Goal: Navigation & Orientation: Find specific page/section

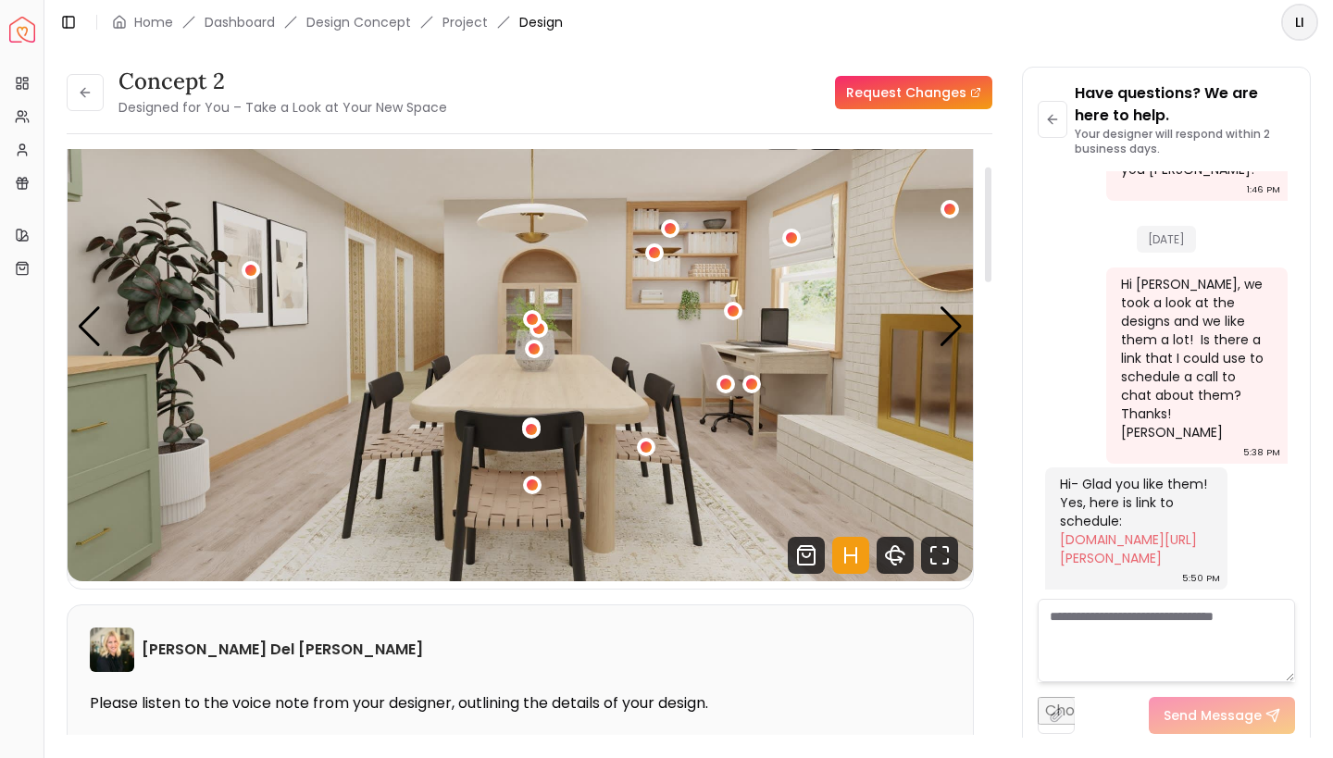
scroll to position [68, 0]
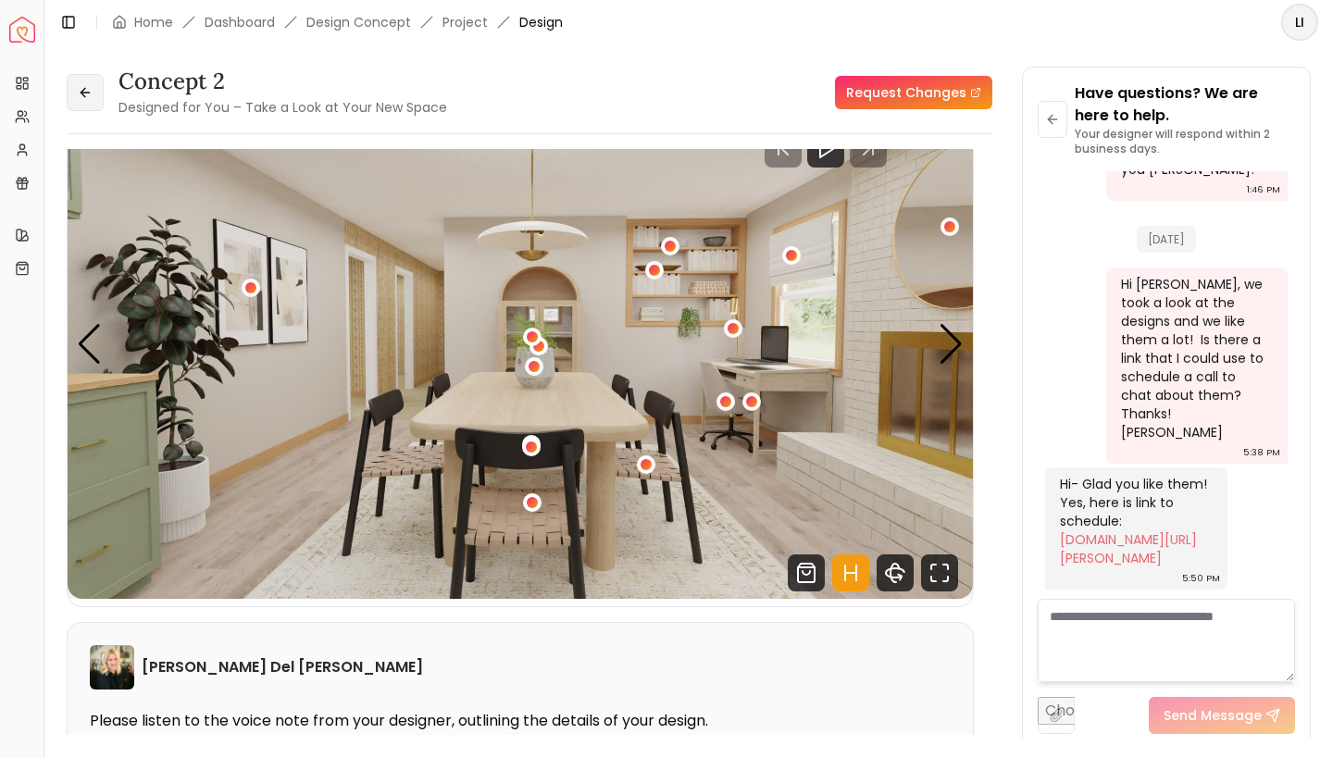
click at [77, 95] on button at bounding box center [85, 92] width 37 height 37
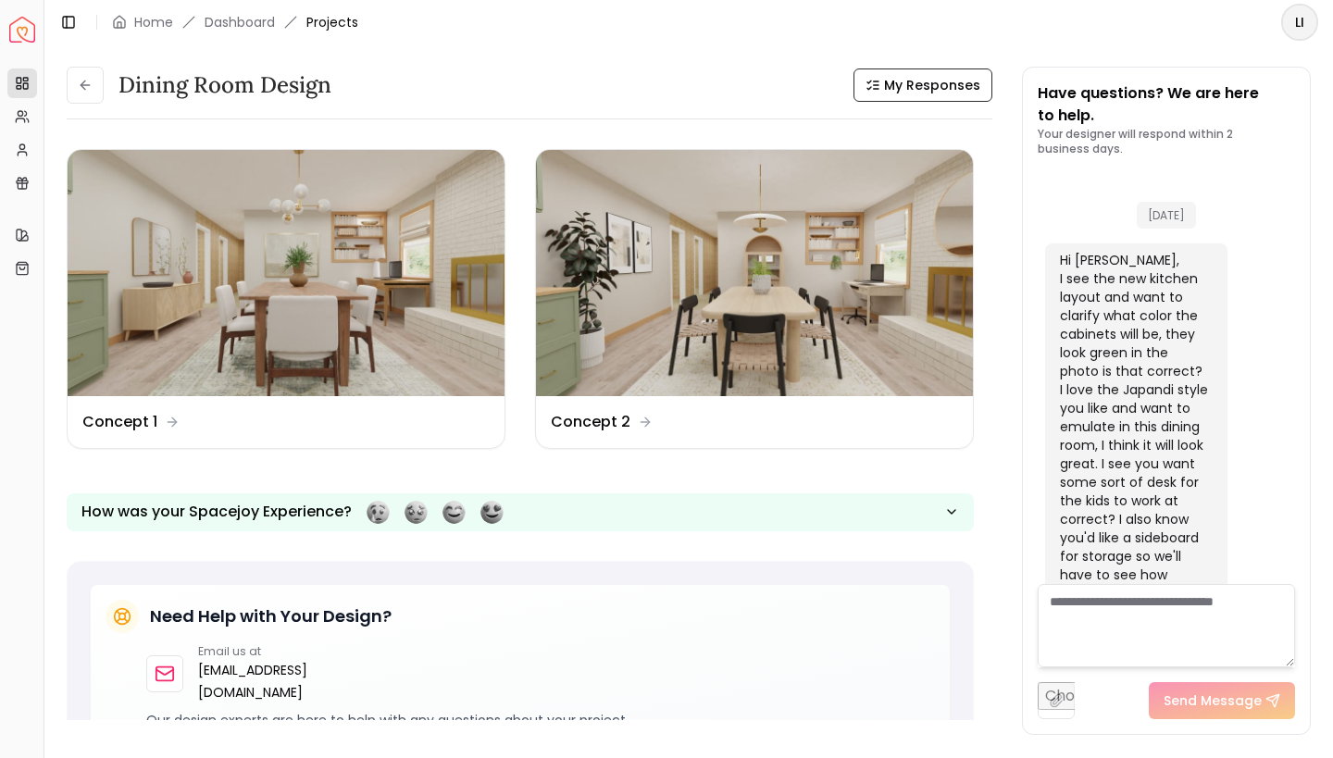
scroll to position [2534, 0]
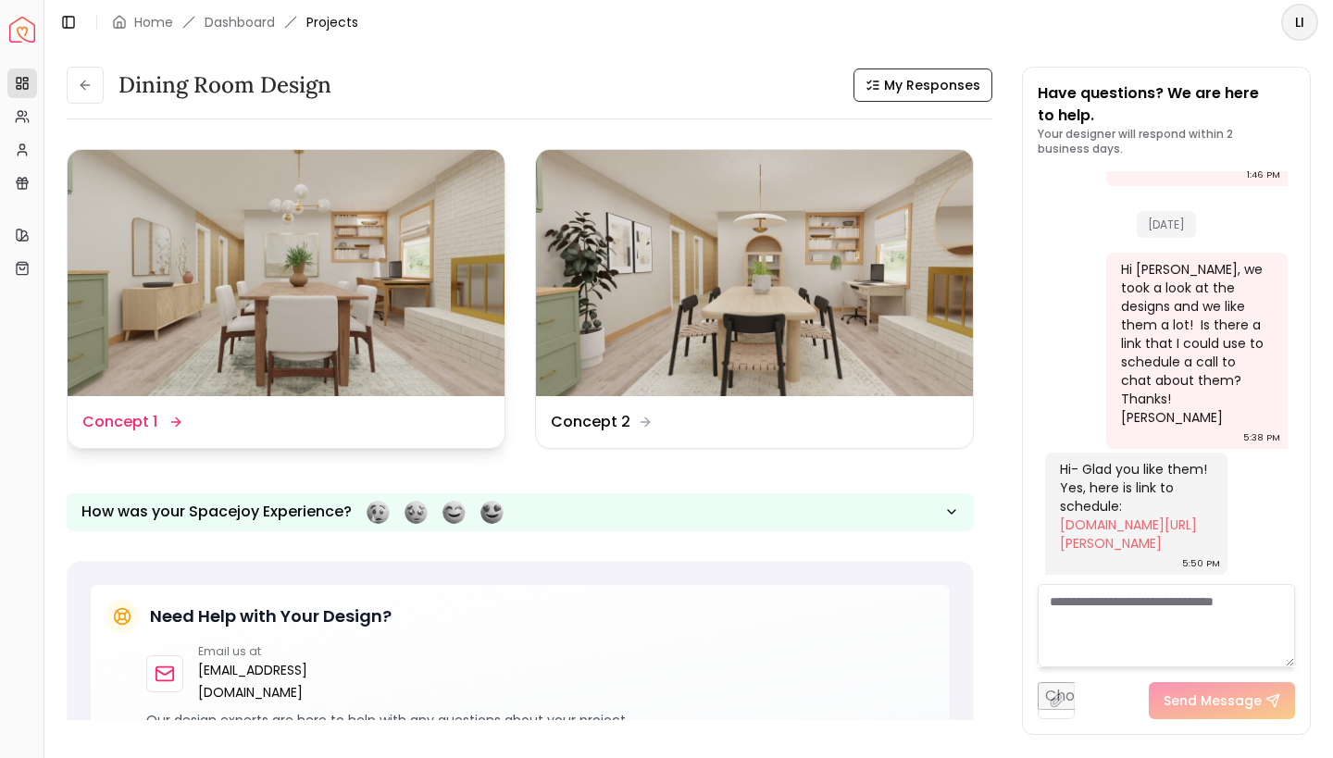
click at [295, 304] on img at bounding box center [286, 273] width 437 height 246
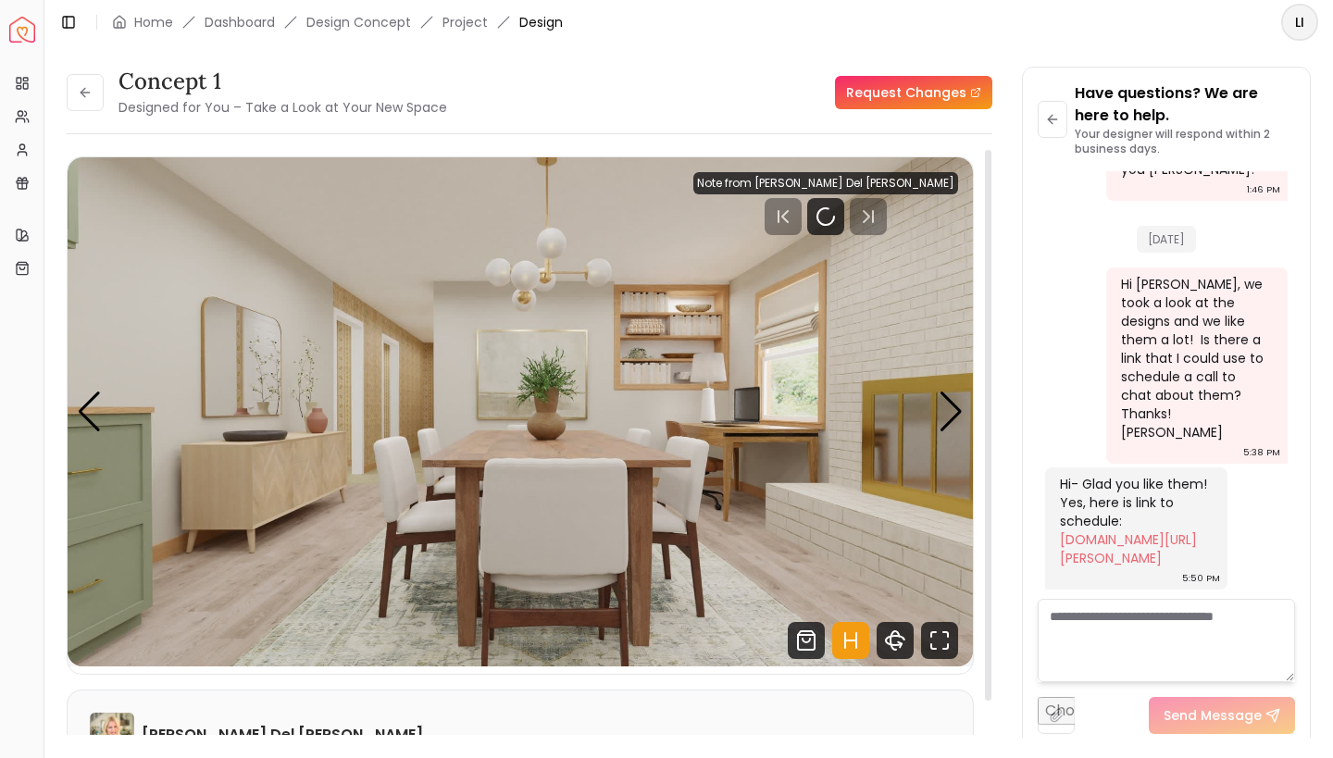
scroll to position [2519, 0]
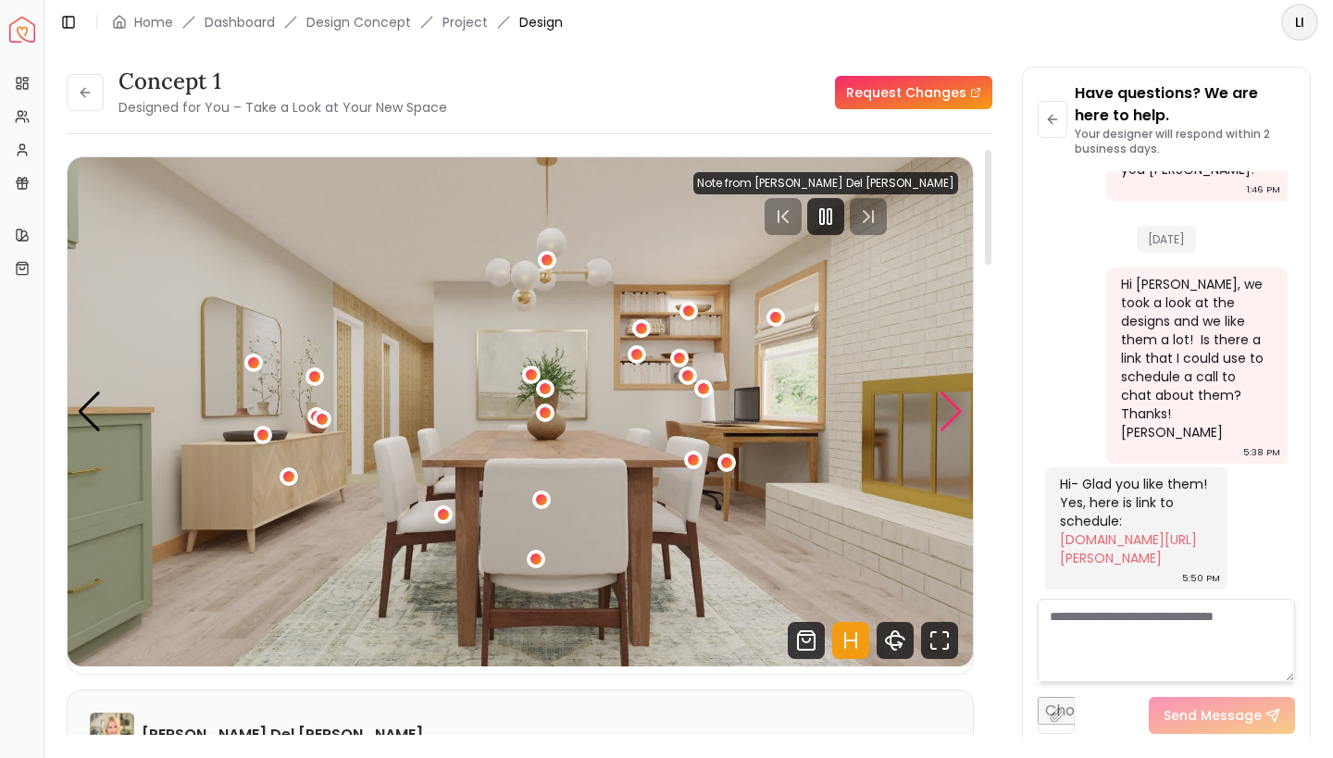
click at [949, 416] on div "Next slide" at bounding box center [950, 411] width 25 height 41
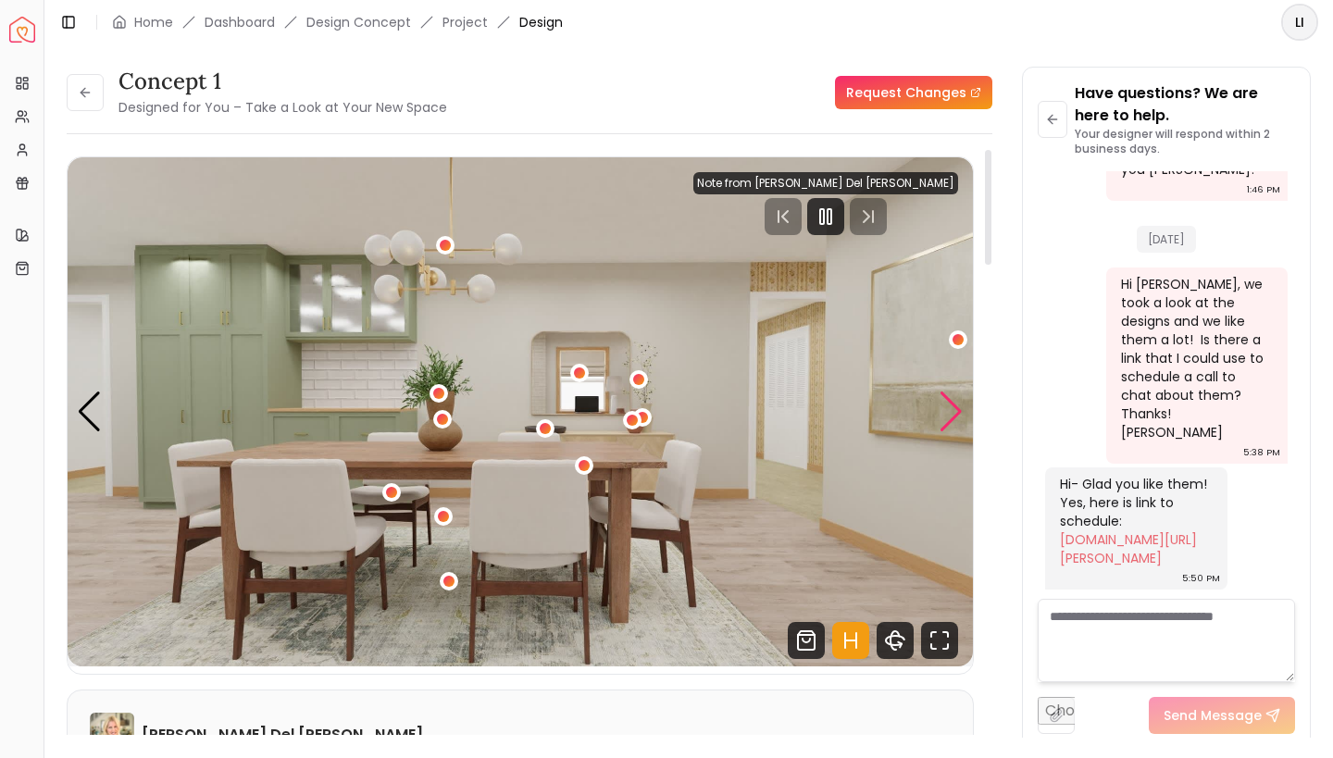
click at [949, 416] on div "Next slide" at bounding box center [950, 411] width 25 height 41
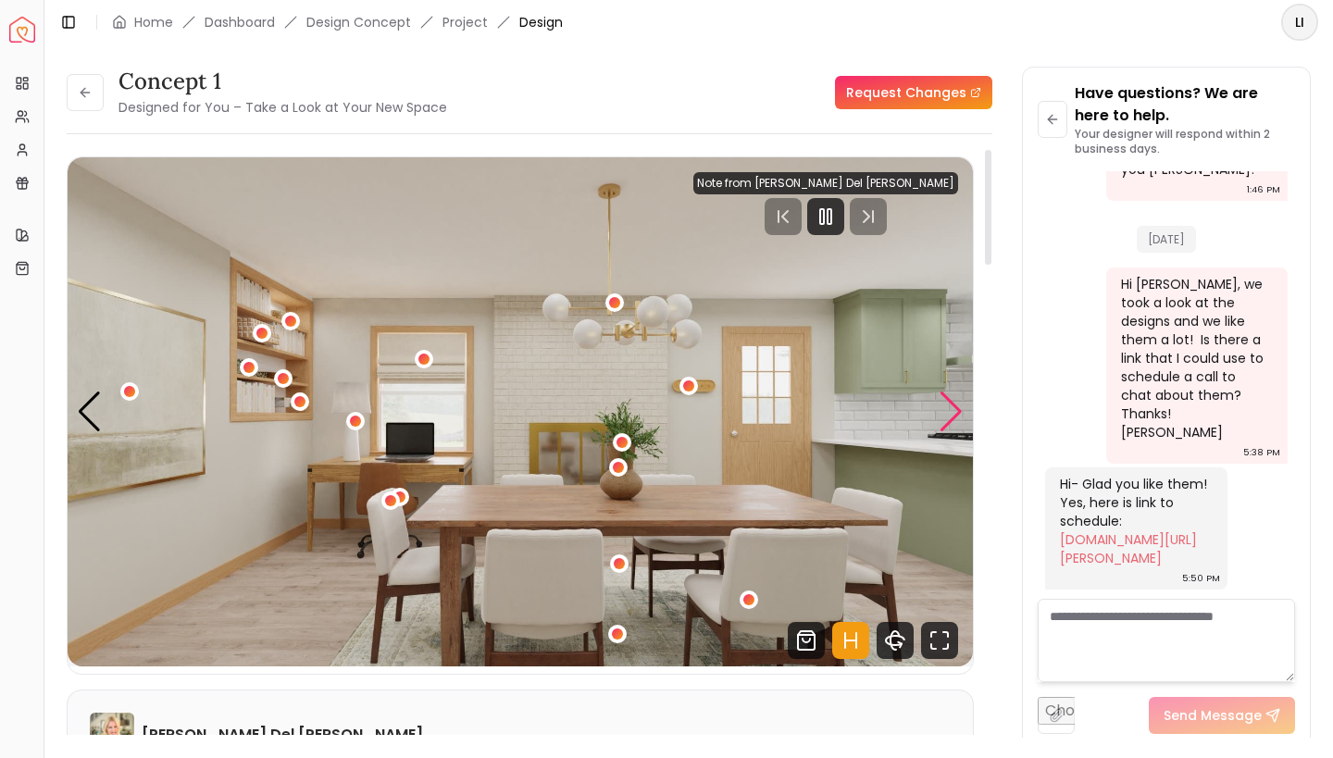
click at [949, 416] on div "Next slide" at bounding box center [950, 411] width 25 height 41
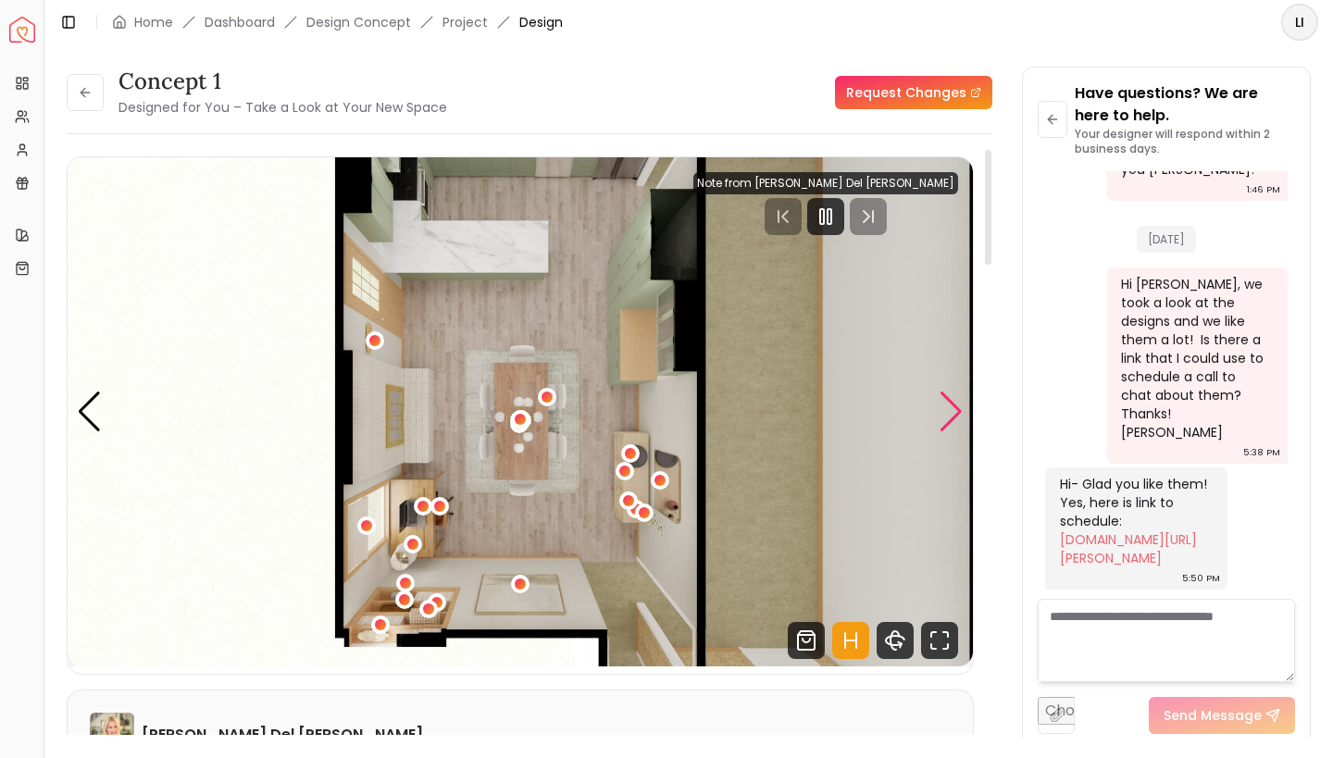
click at [949, 416] on div "Next slide" at bounding box center [950, 411] width 25 height 41
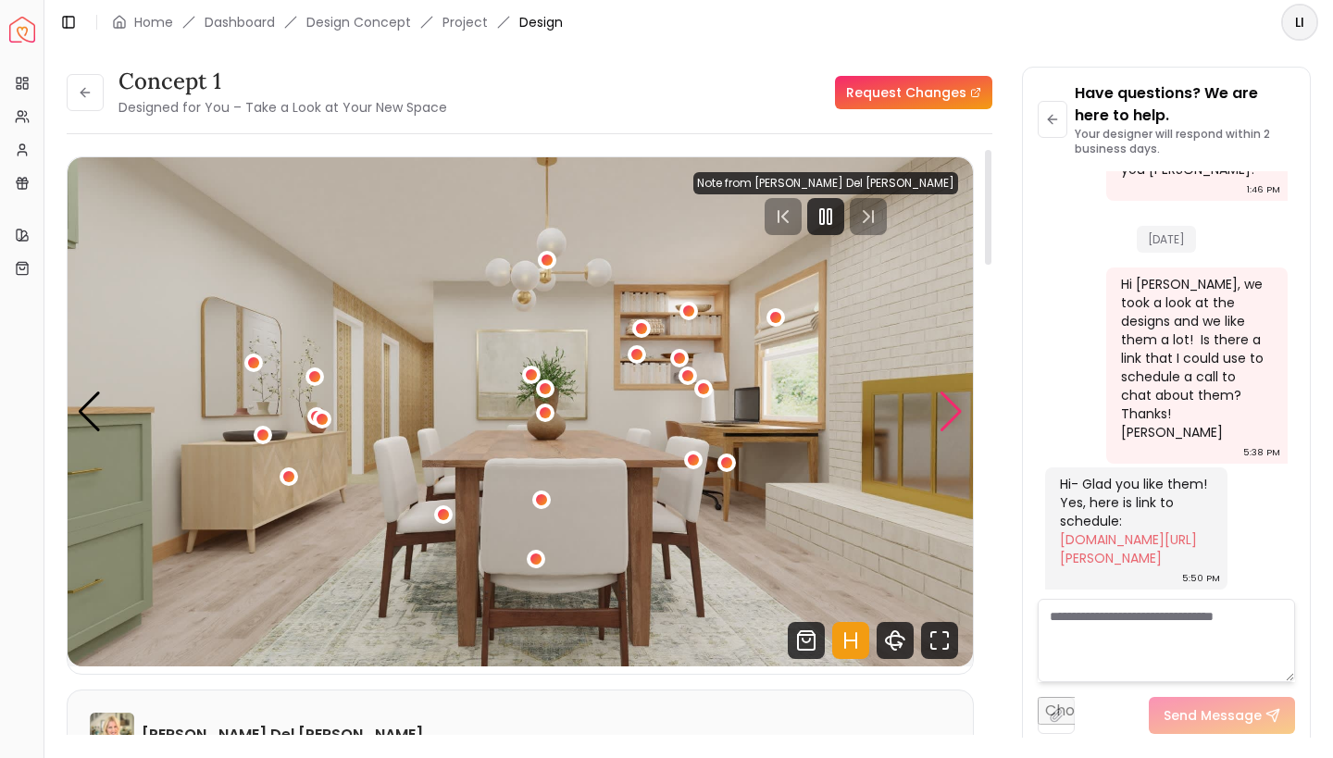
click at [949, 416] on div "Next slide" at bounding box center [950, 411] width 25 height 41
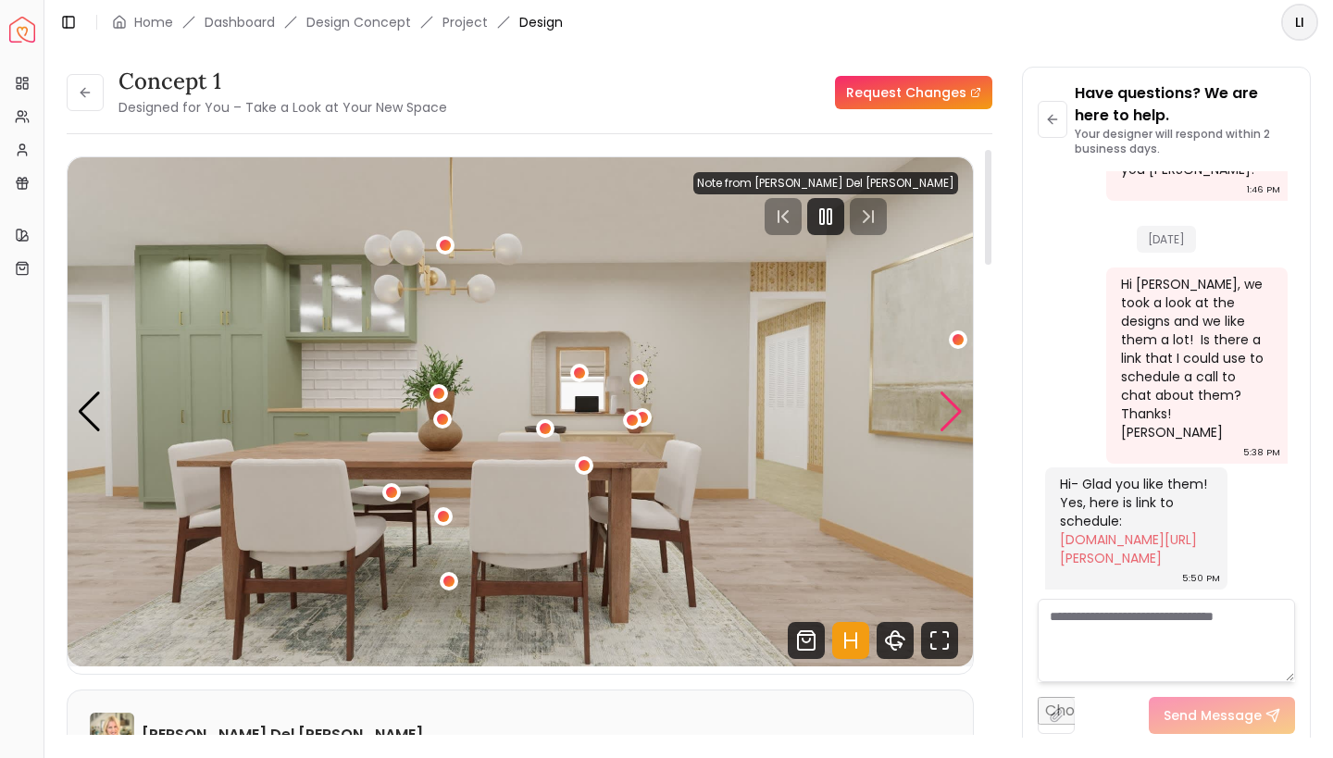
click at [949, 416] on div "Next slide" at bounding box center [950, 411] width 25 height 41
